Goal: Transaction & Acquisition: Download file/media

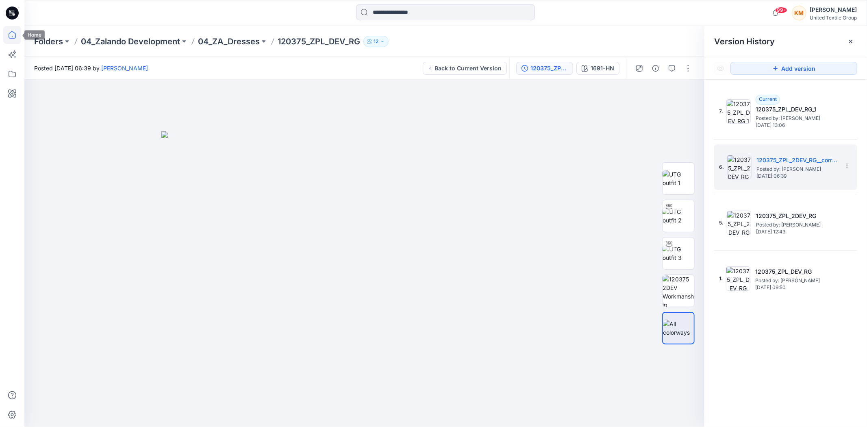
click at [15, 34] on icon at bounding box center [12, 34] width 7 height 7
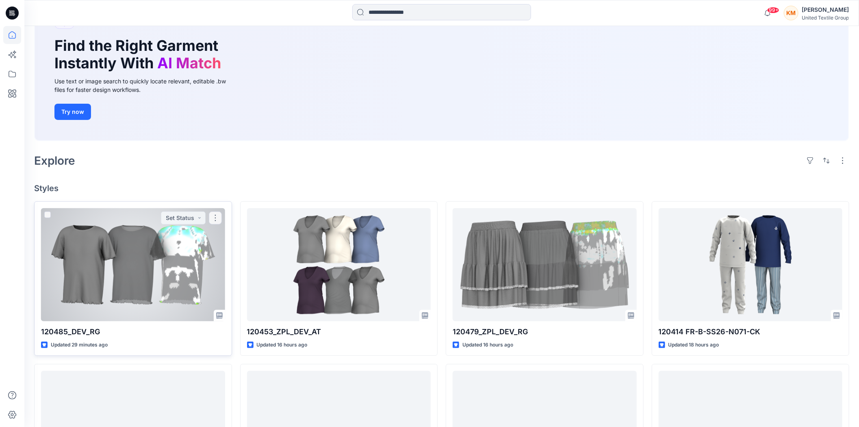
scroll to position [90, 0]
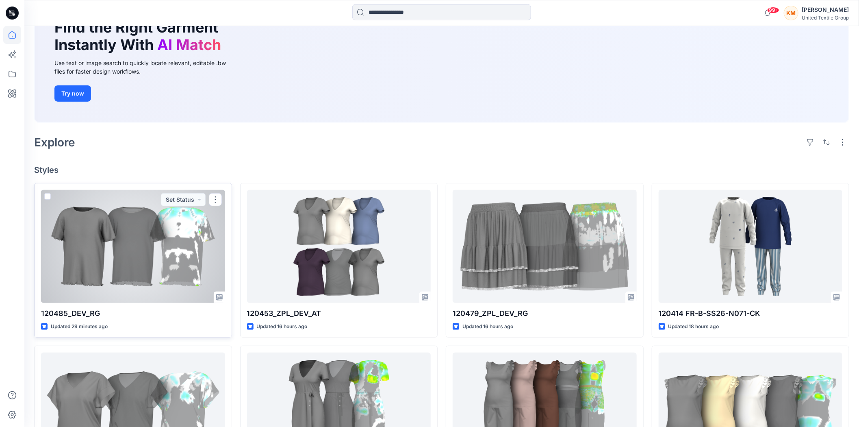
click at [162, 247] on div at bounding box center [133, 246] width 184 height 113
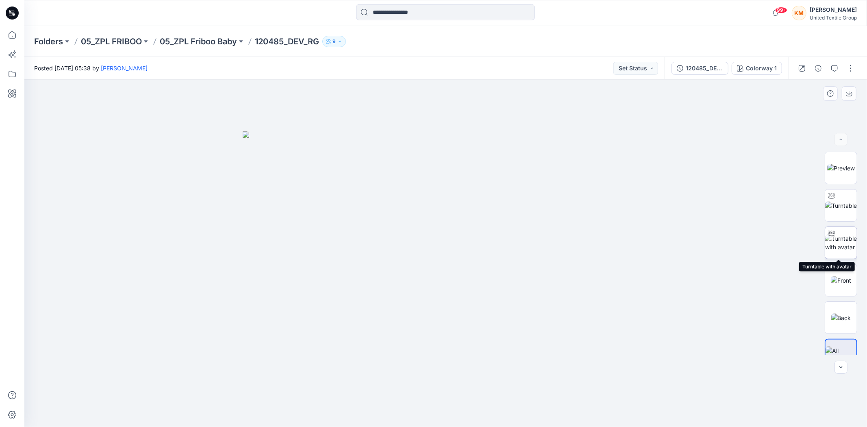
click at [839, 241] on img at bounding box center [841, 242] width 32 height 17
drag, startPoint x: 460, startPoint y: 137, endPoint x: 468, endPoint y: 366, distance: 228.6
click at [459, 219] on img at bounding box center [446, 115] width 1063 height 624
drag, startPoint x: 482, startPoint y: 411, endPoint x: 482, endPoint y: 416, distance: 4.9
click at [482, 416] on icon at bounding box center [447, 402] width 246 height 30
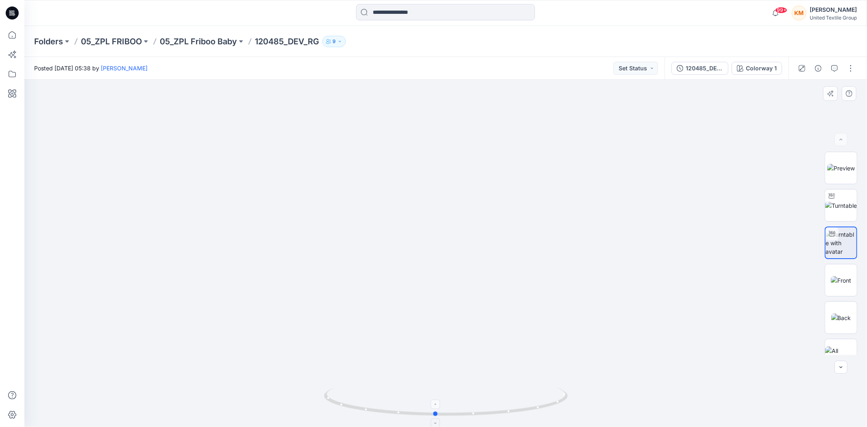
drag, startPoint x: 509, startPoint y: 413, endPoint x: 498, endPoint y: 409, distance: 10.9
click at [498, 409] on icon at bounding box center [447, 402] width 246 height 30
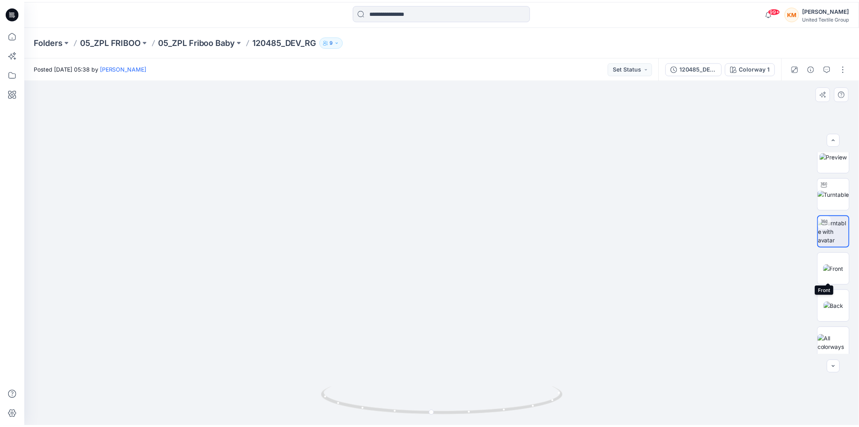
scroll to position [16, 0]
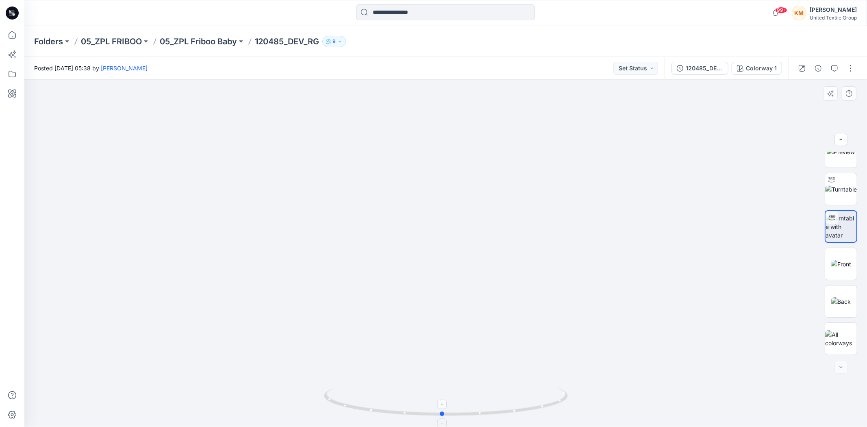
drag, startPoint x: 484, startPoint y: 416, endPoint x: 491, endPoint y: 403, distance: 14.0
click at [491, 403] on icon at bounding box center [447, 402] width 246 height 30
click at [15, 35] on icon at bounding box center [12, 35] width 18 height 18
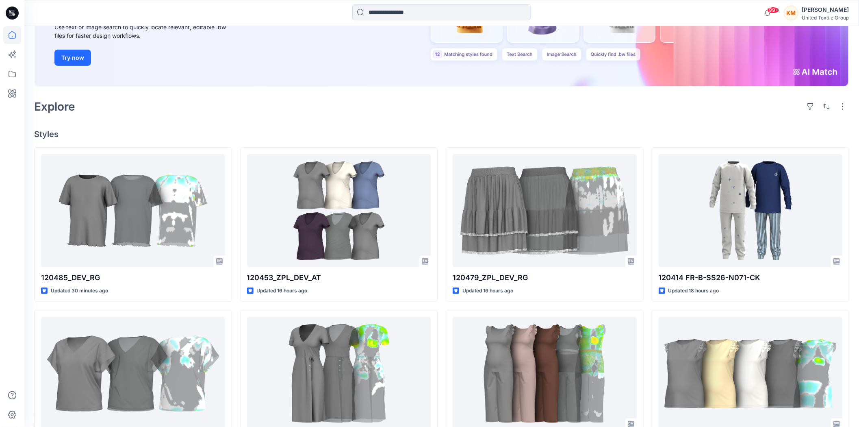
scroll to position [135, 0]
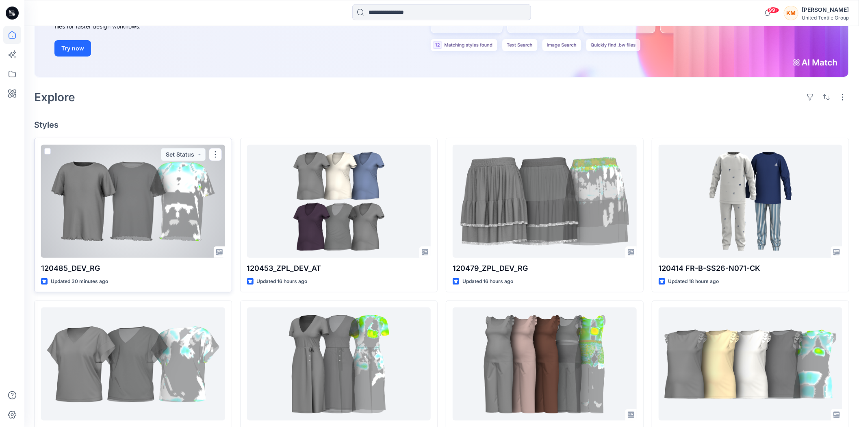
click at [149, 195] on div at bounding box center [133, 201] width 184 height 113
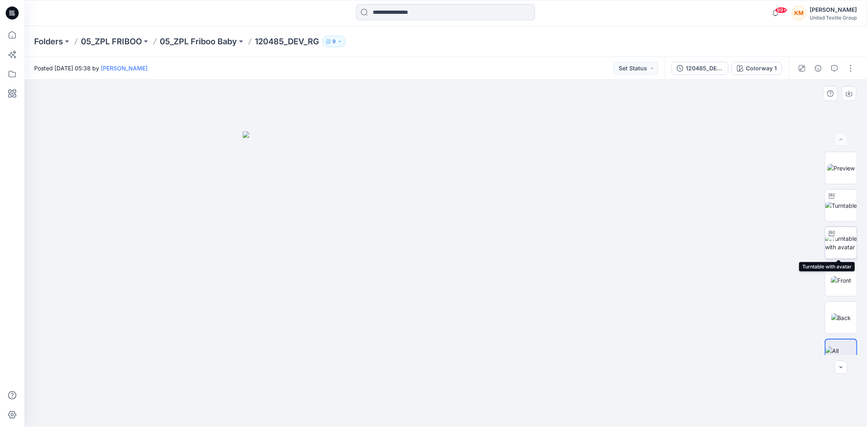
click at [841, 241] on img at bounding box center [841, 242] width 32 height 17
drag, startPoint x: 460, startPoint y: 138, endPoint x: 463, endPoint y: 243, distance: 104.9
click at [463, 243] on img at bounding box center [448, 126] width 1063 height 602
drag, startPoint x: 484, startPoint y: 415, endPoint x: 499, endPoint y: 392, distance: 27.3
click at [497, 393] on icon at bounding box center [447, 402] width 246 height 30
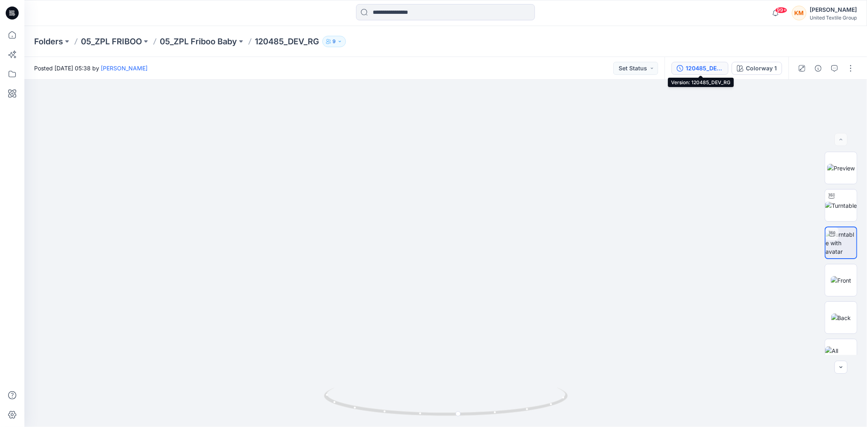
click at [707, 69] on div "120485_DEV_RG" at bounding box center [704, 68] width 37 height 9
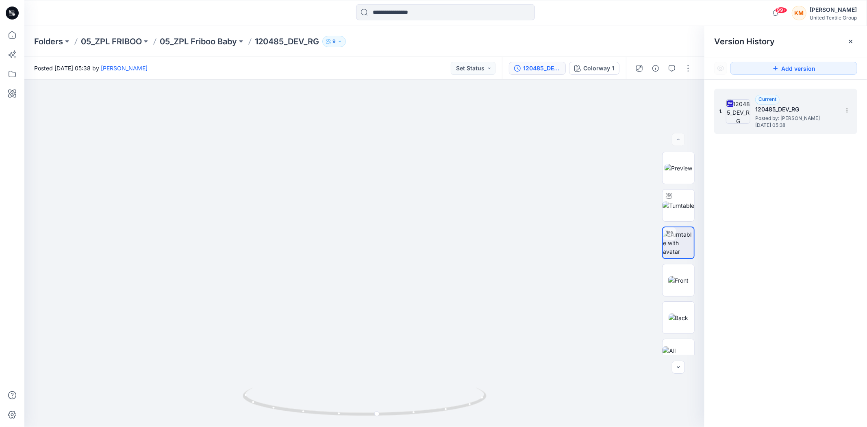
drag, startPoint x: 766, startPoint y: 114, endPoint x: 803, endPoint y: 112, distance: 37.1
click at [766, 114] on div "Current 120485_DEV_RG Posted by: Rita Garneliene Friday, October 03, 2025 05:38" at bounding box center [795, 111] width 81 height 33
click at [848, 109] on icon at bounding box center [847, 110] width 7 height 7
drag, startPoint x: 816, startPoint y: 126, endPoint x: 809, endPoint y: 127, distance: 7.0
click at [816, 125] on span "Download Source BW File" at bounding box center [806, 127] width 68 height 10
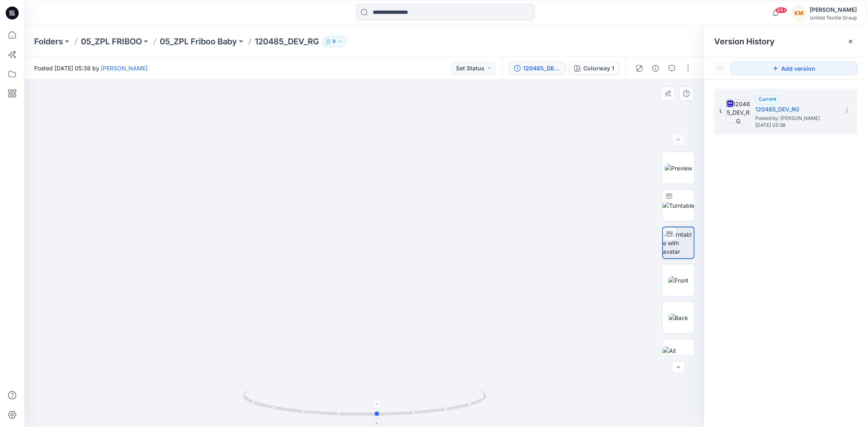
click at [376, 397] on icon at bounding box center [366, 402] width 246 height 30
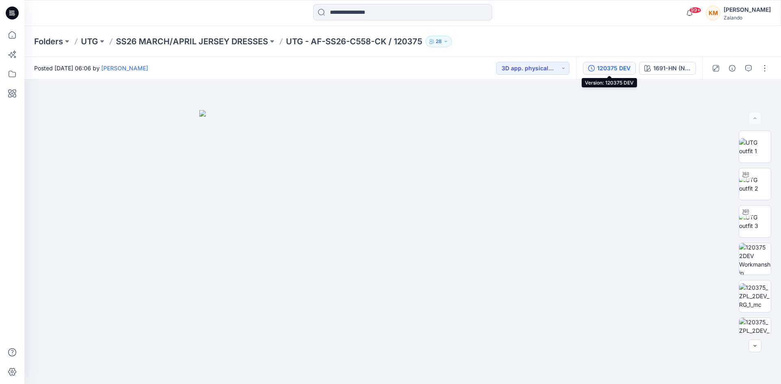
click at [602, 66] on div "120375 DEV" at bounding box center [613, 68] width 33 height 9
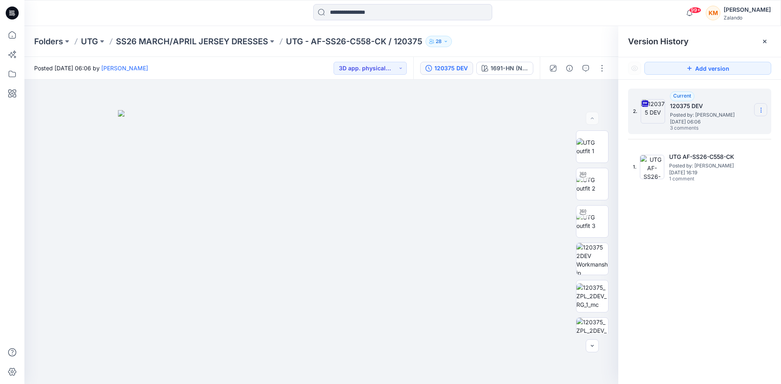
click at [760, 109] on icon at bounding box center [760, 110] width 7 height 7
click at [738, 124] on span "Download Source BW File" at bounding box center [719, 126] width 68 height 10
click at [589, 184] on img at bounding box center [592, 184] width 32 height 17
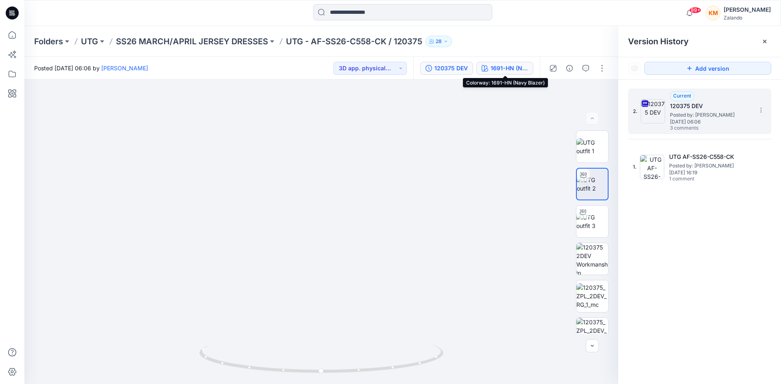
click at [506, 69] on div "1691-HN (Navy Blazer)" at bounding box center [508, 68] width 37 height 9
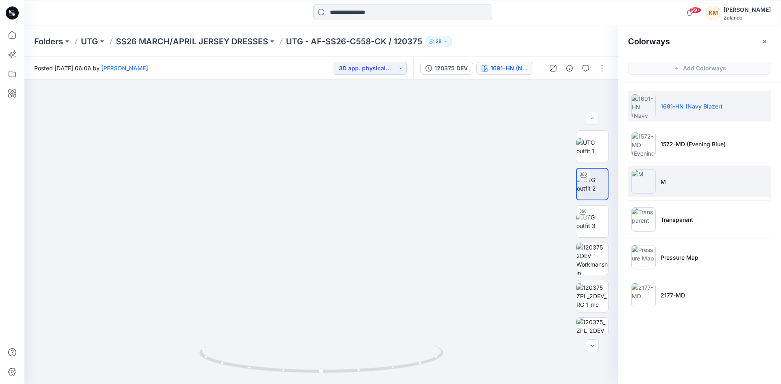
click at [650, 178] on img at bounding box center [643, 182] width 24 height 24
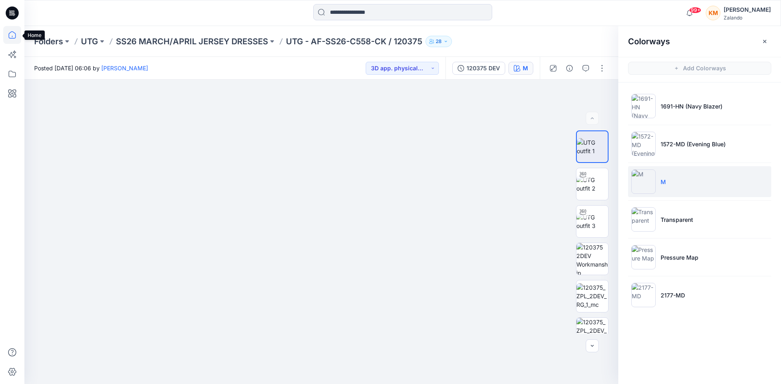
click at [11, 33] on icon at bounding box center [12, 35] width 18 height 18
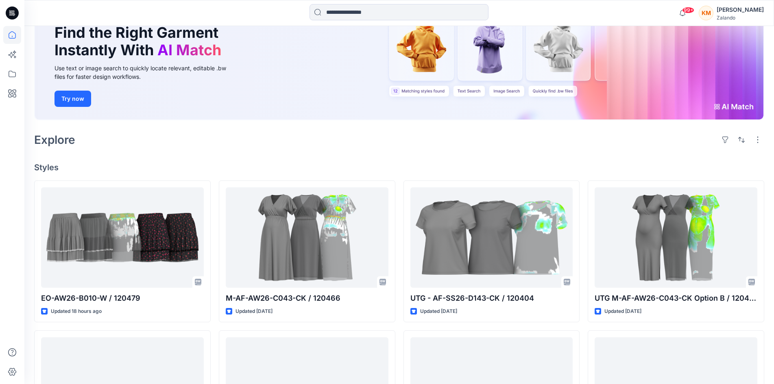
scroll to position [81, 0]
